Goal: Task Accomplishment & Management: Manage account settings

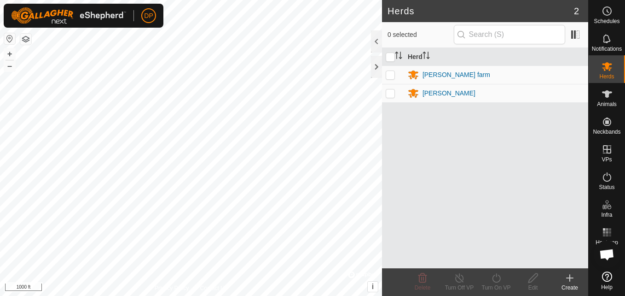
scroll to position [957, 0]
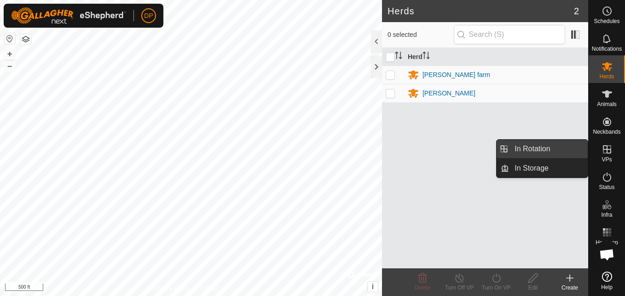
click at [572, 151] on link "In Rotation" at bounding box center [548, 149] width 79 height 18
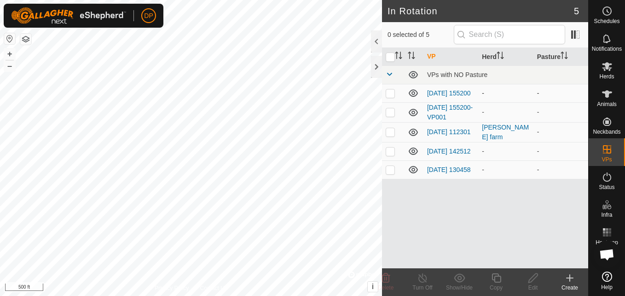
click at [413, 92] on icon at bounding box center [413, 92] width 11 height 11
click at [418, 115] on icon at bounding box center [413, 112] width 11 height 11
click at [415, 154] on icon at bounding box center [413, 150] width 9 height 7
click at [415, 154] on icon at bounding box center [413, 151] width 11 height 11
click at [415, 154] on icon at bounding box center [413, 150] width 9 height 7
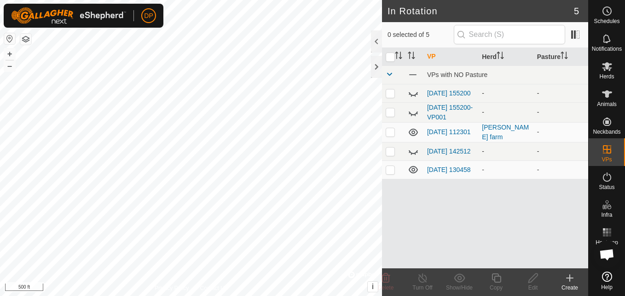
click at [414, 154] on icon at bounding box center [413, 151] width 11 height 11
click at [412, 173] on icon at bounding box center [413, 169] width 9 height 7
